Goal: Task Accomplishment & Management: Manage account settings

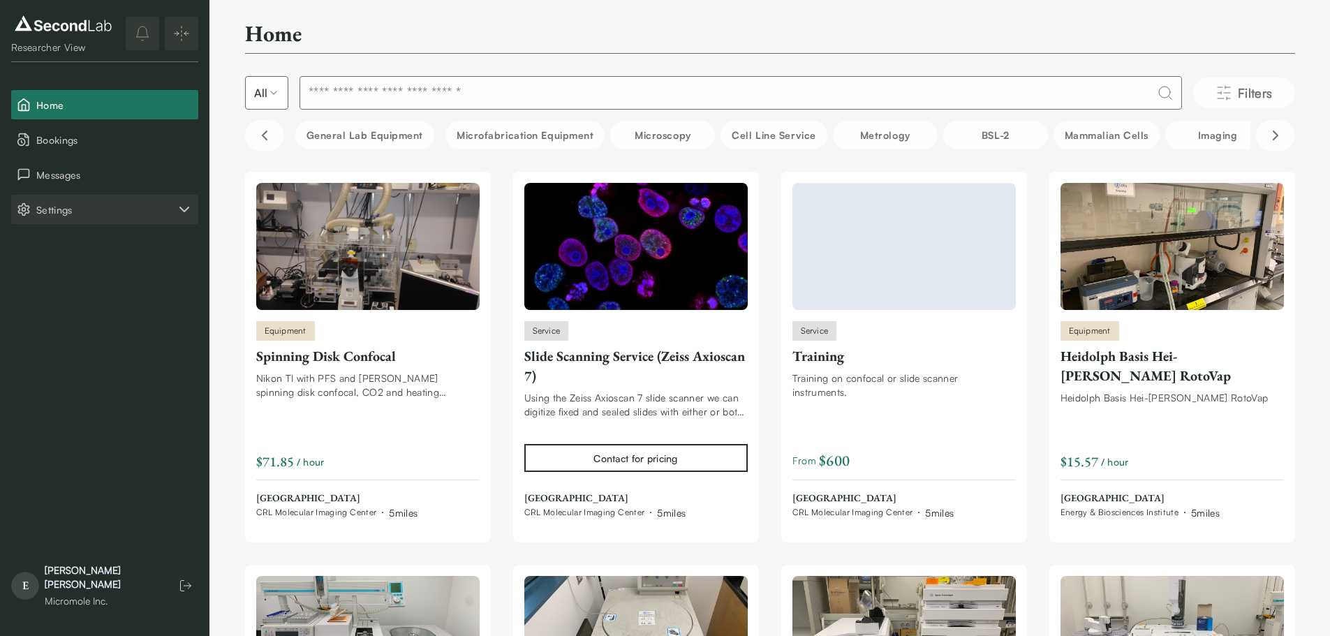
click at [98, 211] on span "Settings" at bounding box center [106, 209] width 140 height 15
click at [102, 246] on button "Company" at bounding box center [104, 244] width 187 height 29
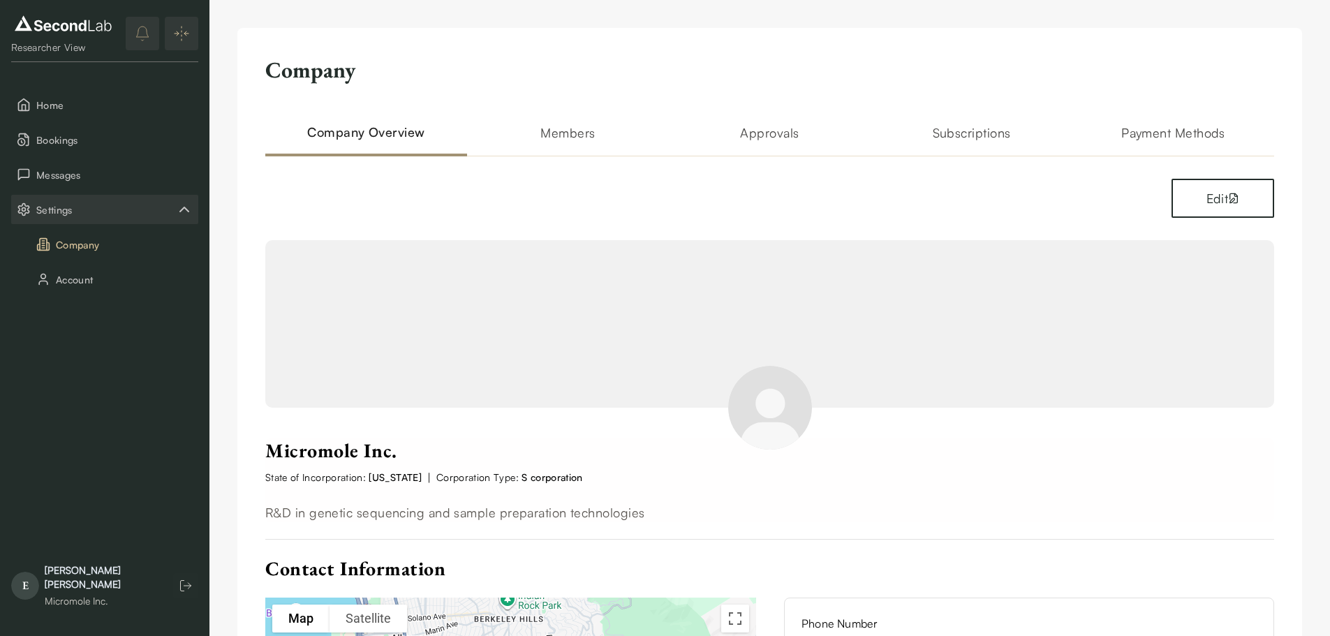
click at [984, 131] on h2 "Subscriptions" at bounding box center [971, 140] width 202 height 34
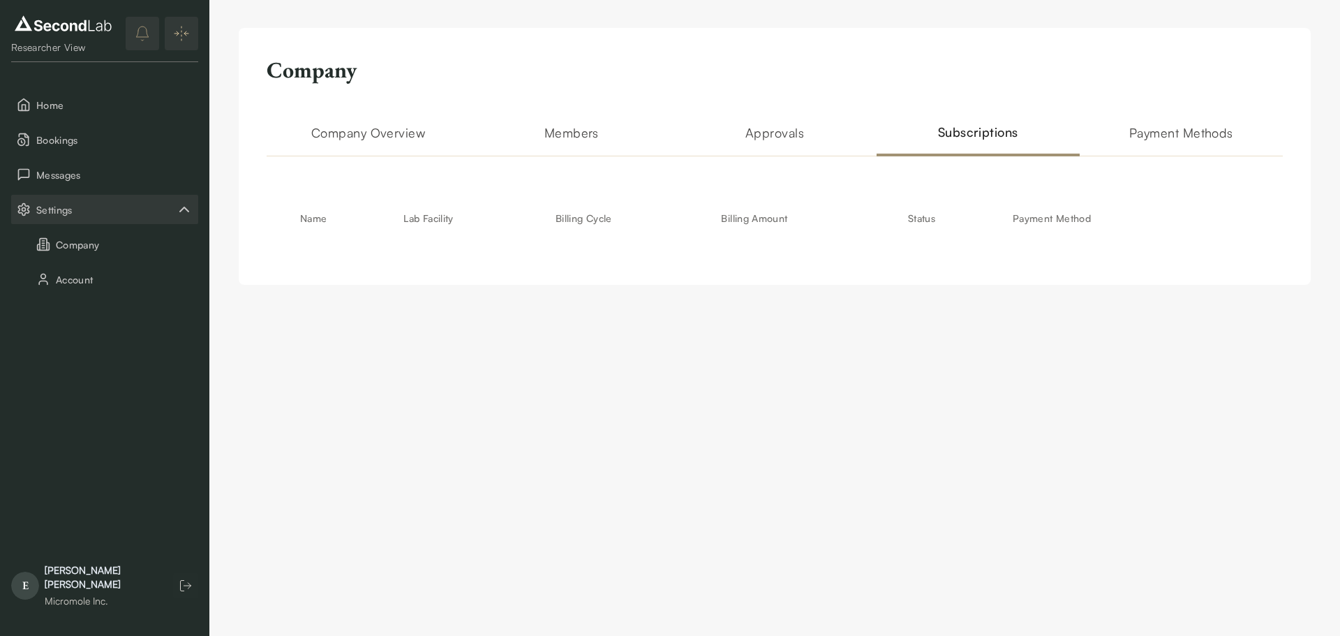
click at [1166, 148] on h2 "Payment Methods" at bounding box center [1181, 140] width 203 height 34
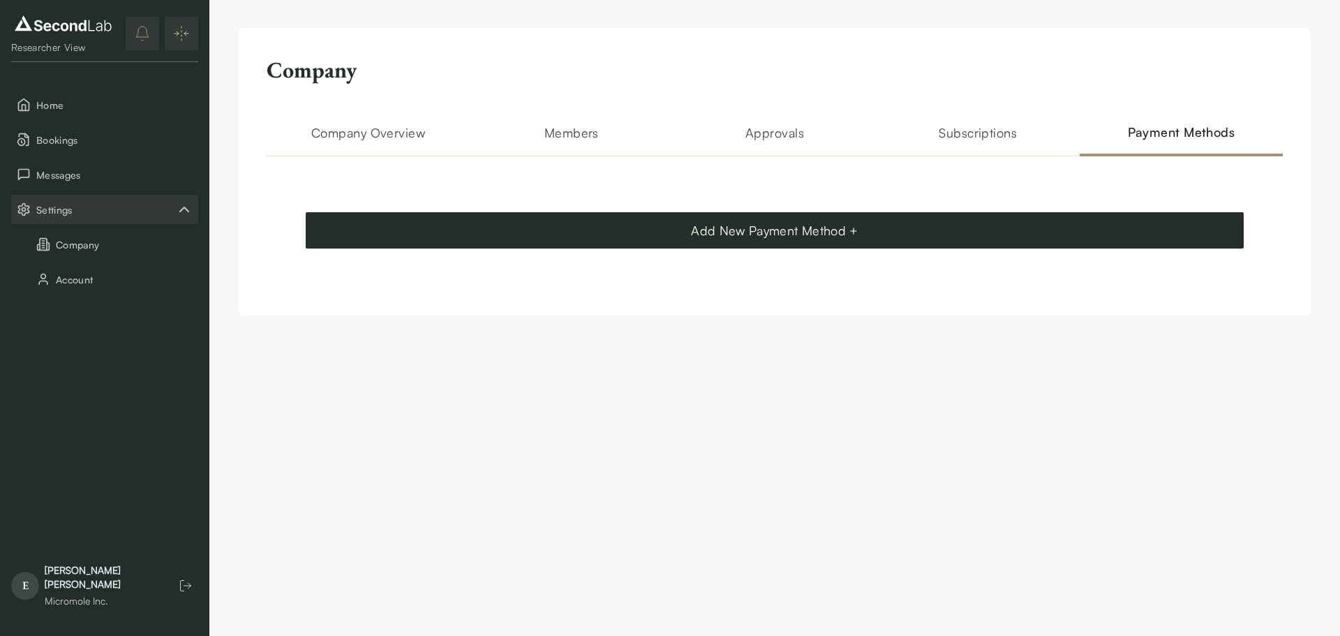
click at [808, 134] on h2 "Approvals" at bounding box center [774, 140] width 203 height 34
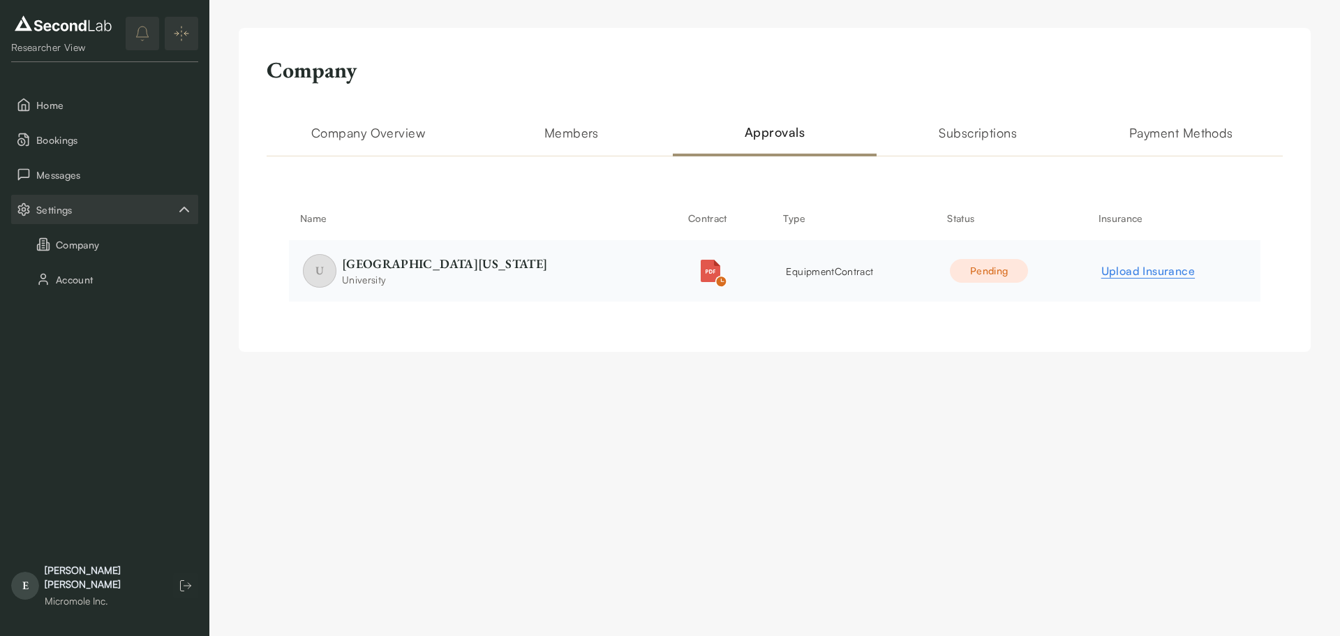
click at [1102, 275] on label "Upload Insurance" at bounding box center [1173, 270] width 145 height 17
click at [0, 0] on input "Upload Insurance" at bounding box center [0, 0] width 0 height 0
click at [1094, 270] on img "button" at bounding box center [1094, 271] width 22 height 22
click at [834, 276] on span "equipment Contract" at bounding box center [813, 271] width 87 height 12
